Goal: Transaction & Acquisition: Download file/media

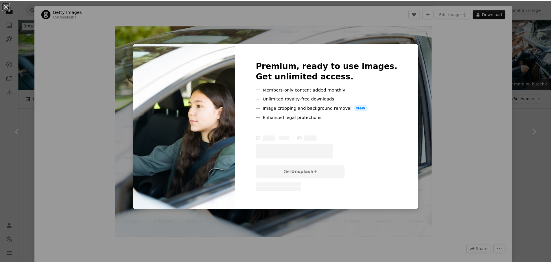
scroll to position [116, 0]
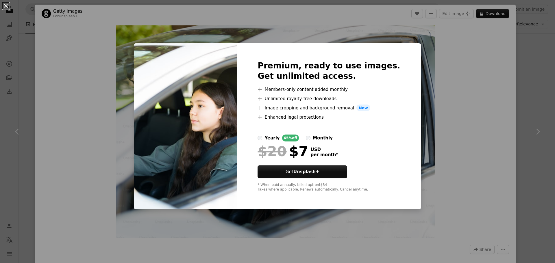
click at [6, 3] on button "An X shape" at bounding box center [5, 5] width 7 height 7
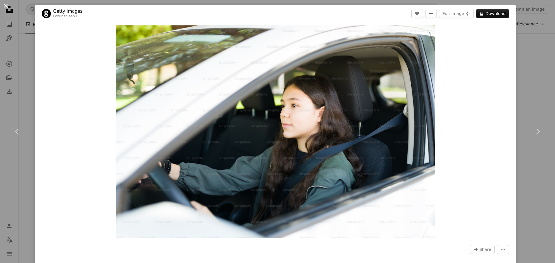
click at [3, 5] on button "An X shape" at bounding box center [5, 5] width 7 height 7
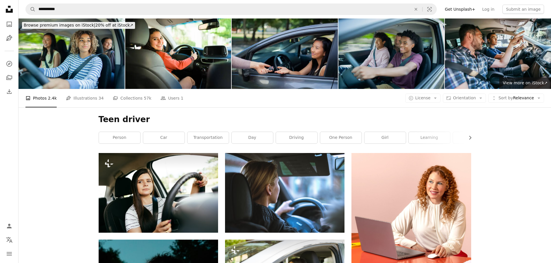
click at [379, 39] on img at bounding box center [391, 54] width 106 height 71
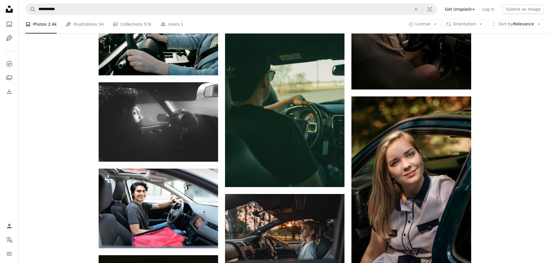
scroll to position [434, 0]
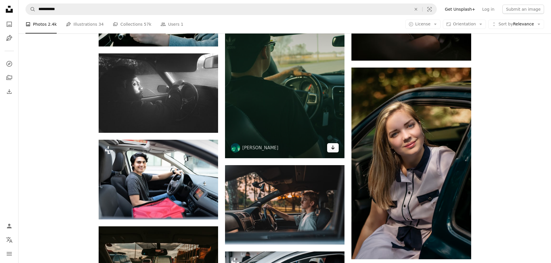
click at [335, 150] on icon "Arrow pointing down" at bounding box center [333, 147] width 5 height 7
